Goal: Task Accomplishment & Management: Manage account settings

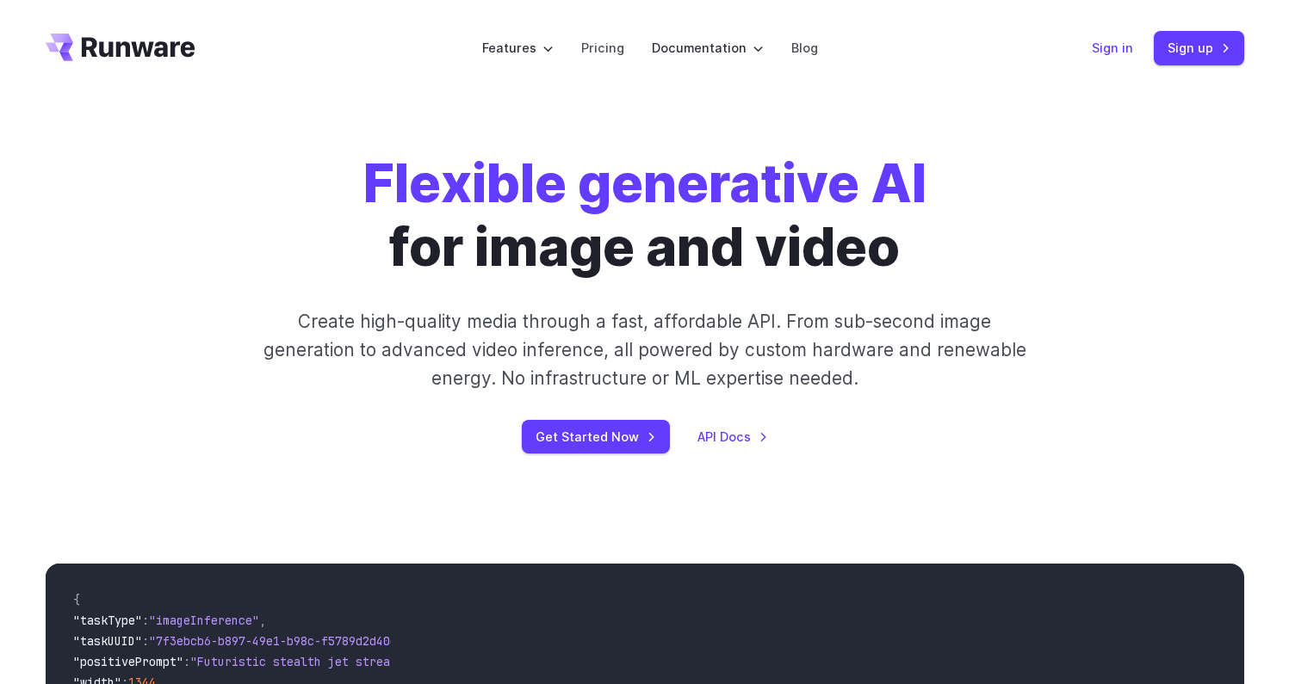
click at [1129, 55] on link "Sign in" at bounding box center [1112, 48] width 41 height 20
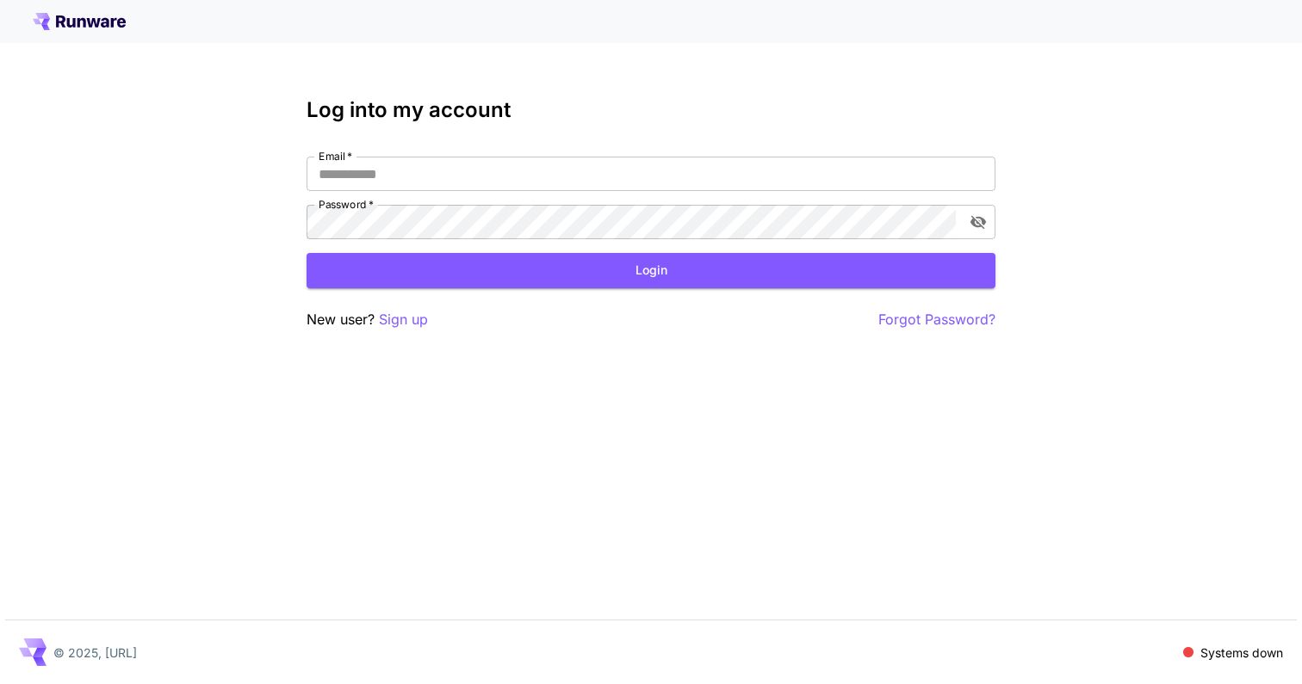
click at [573, 147] on div "Log into my account Email   * Email   * Password   * Password   * Login New use…" at bounding box center [650, 214] width 689 height 232
click at [567, 183] on input "Email   *" at bounding box center [650, 174] width 689 height 34
type input "**********"
click button "Login" at bounding box center [650, 270] width 689 height 35
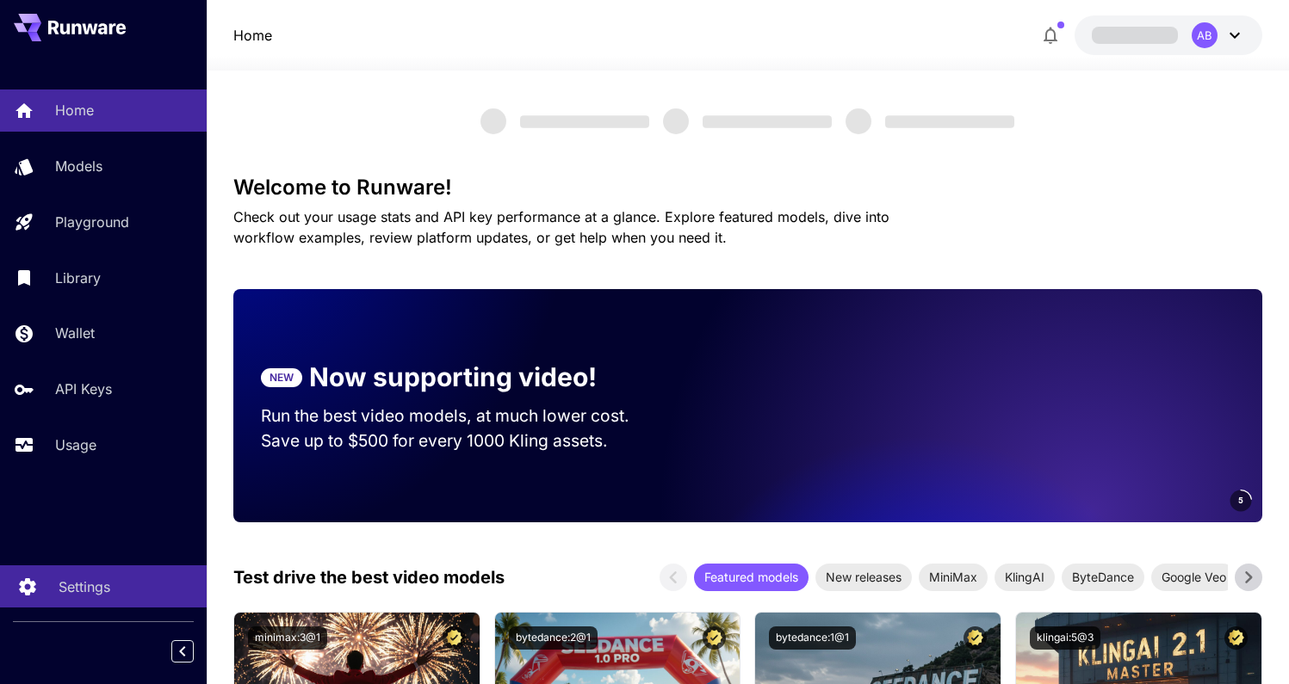
click at [131, 583] on div "Settings" at bounding box center [126, 587] width 134 height 21
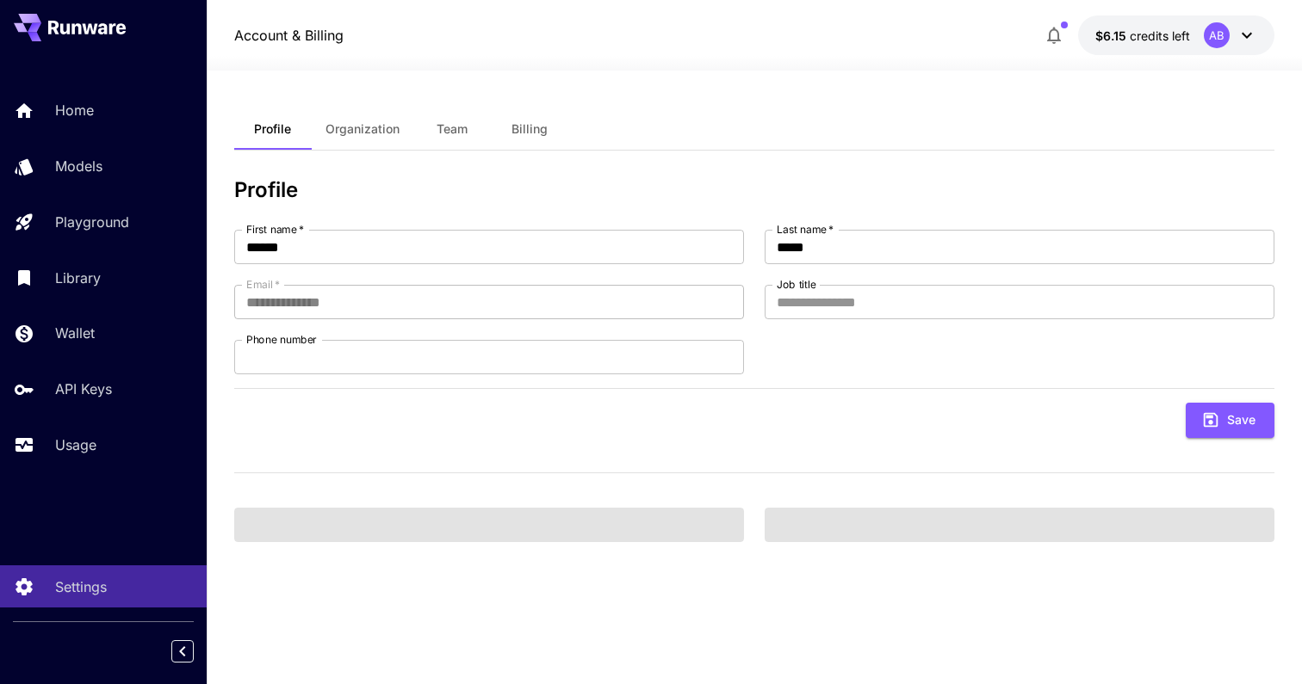
click at [457, 122] on span "Team" at bounding box center [451, 128] width 31 height 15
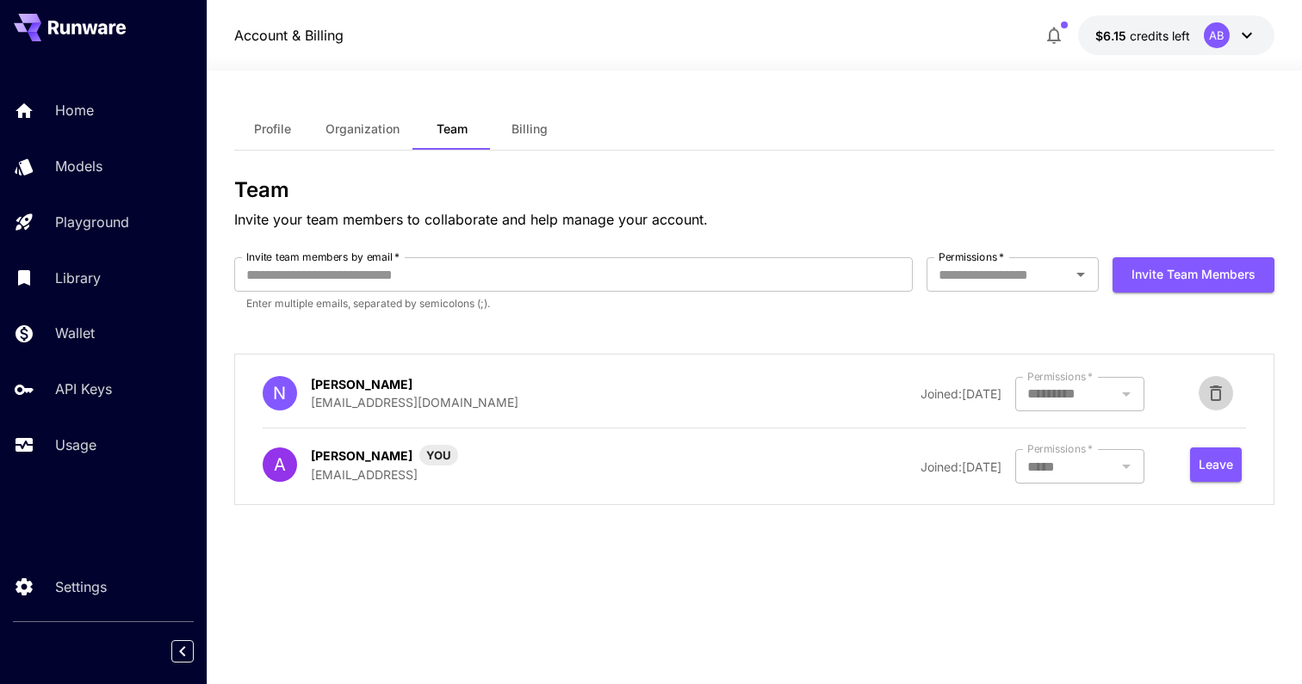
click at [1209, 392] on icon "button" at bounding box center [1215, 393] width 21 height 21
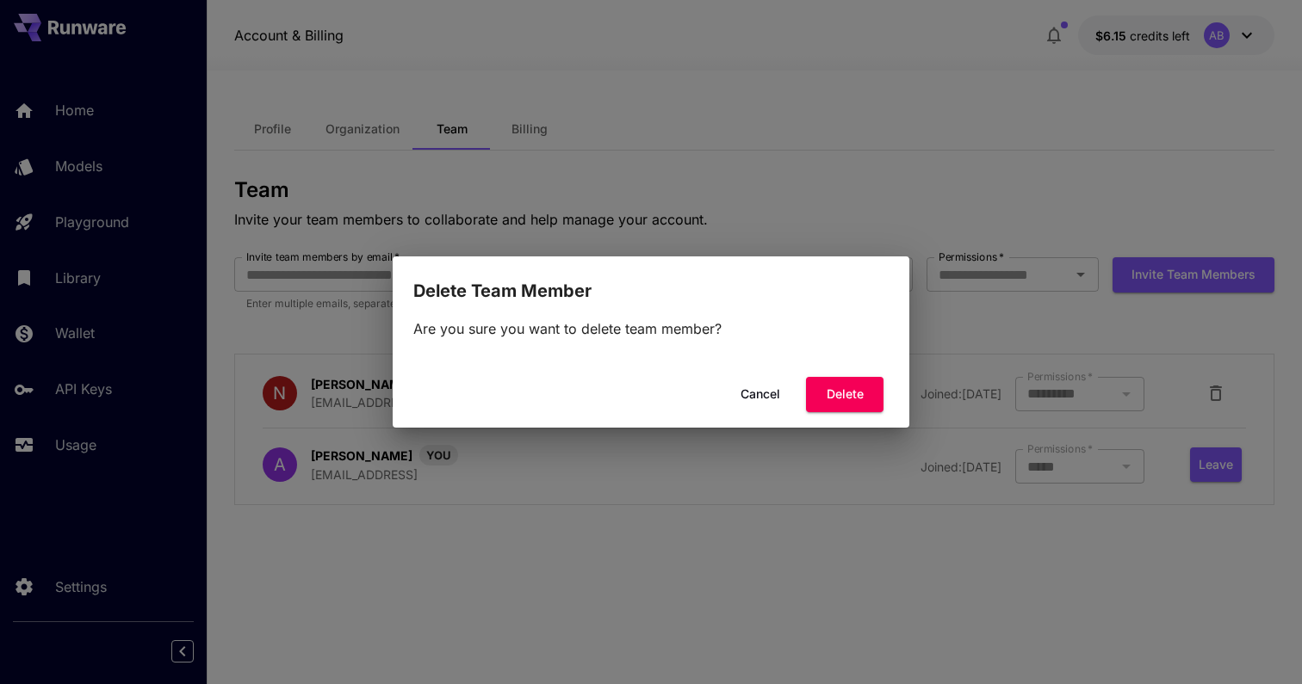
click at [823, 422] on div "Delete Team Member Are you sure you want to delete team member? Cancel Delete" at bounding box center [651, 342] width 517 height 171
click at [826, 389] on button "Delete" at bounding box center [844, 394] width 77 height 35
